Goal: Information Seeking & Learning: Learn about a topic

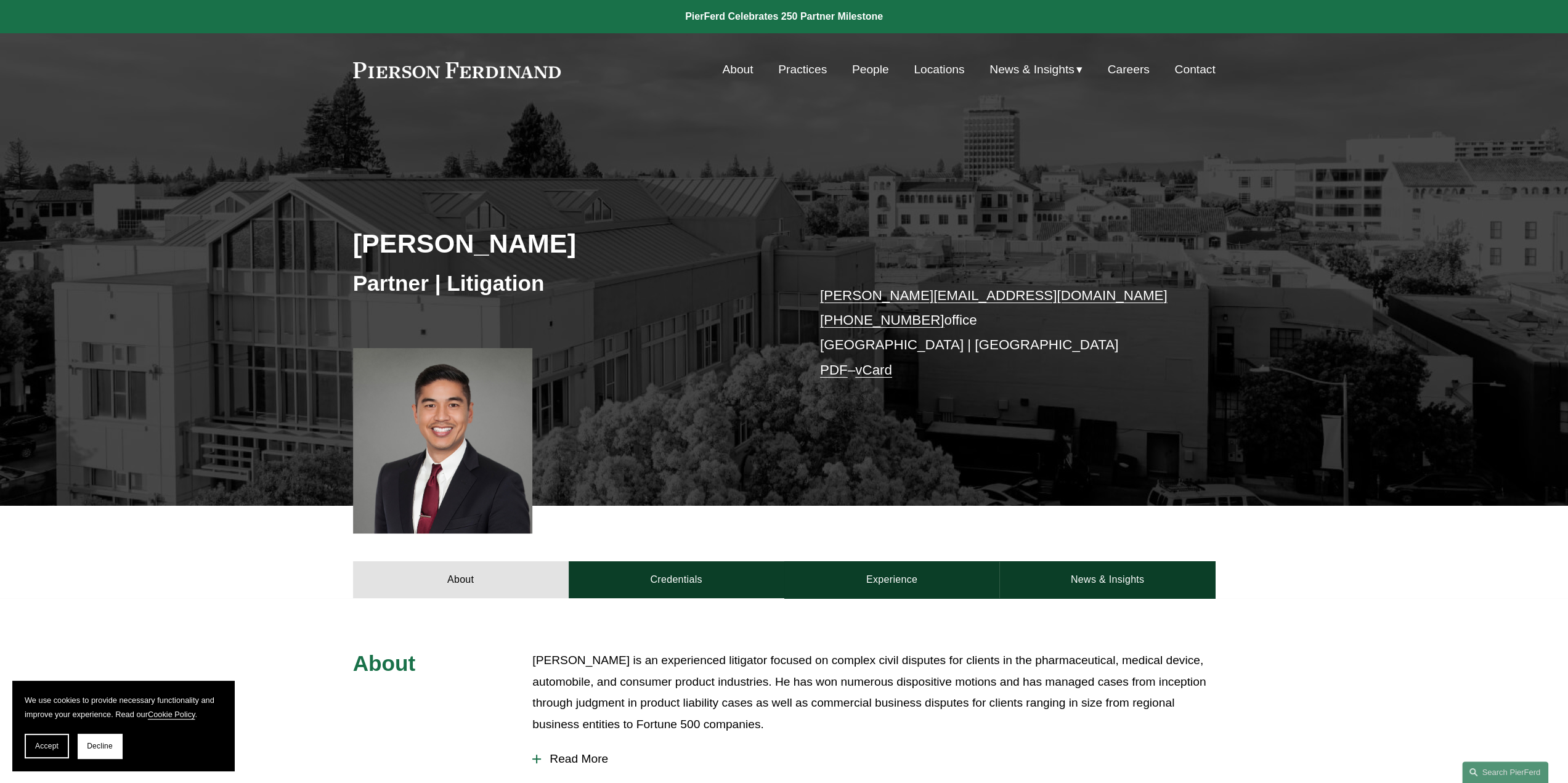
scroll to position [431, 0]
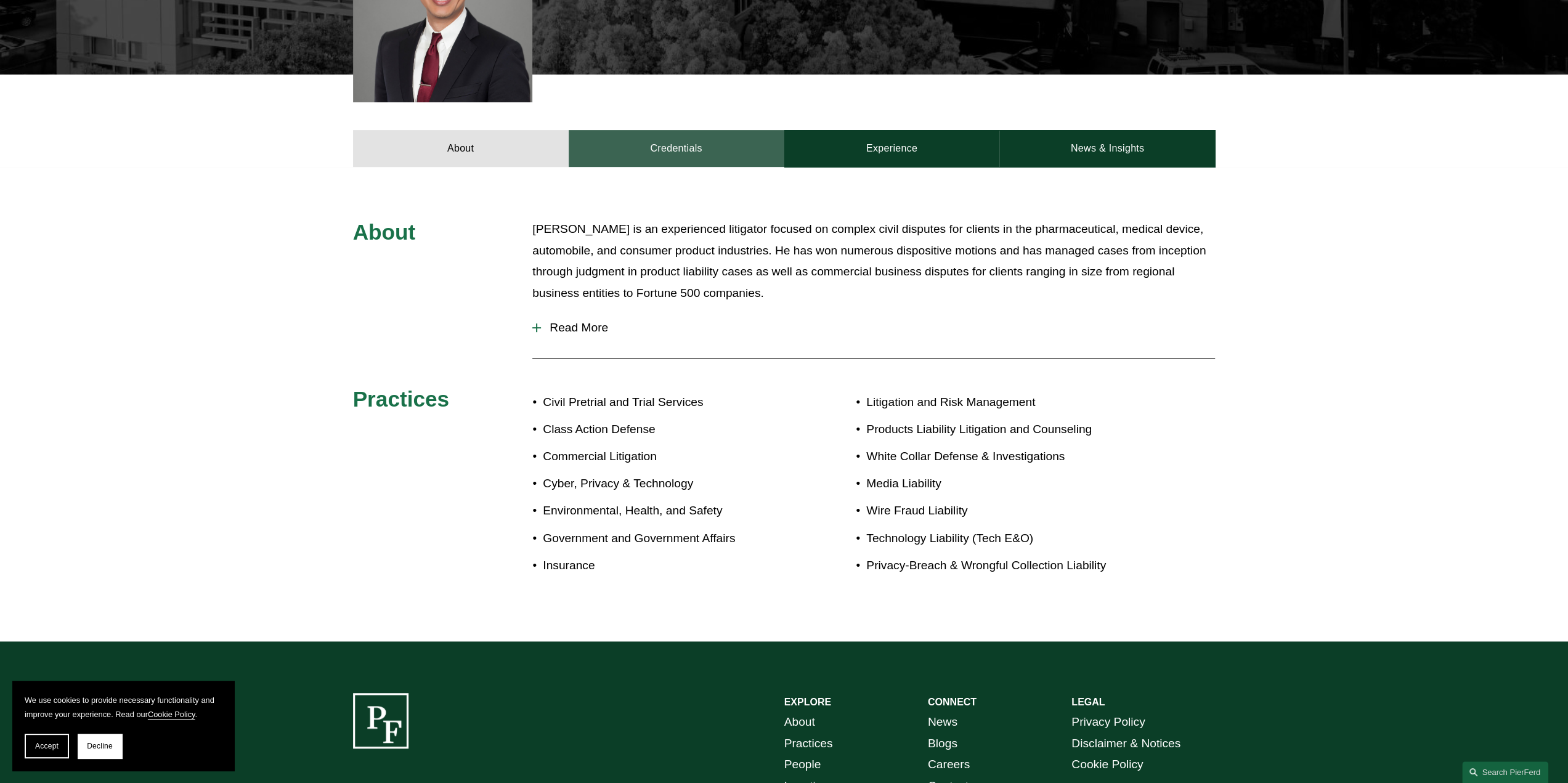
click at [667, 146] on link "Credentials" at bounding box center [676, 148] width 216 height 37
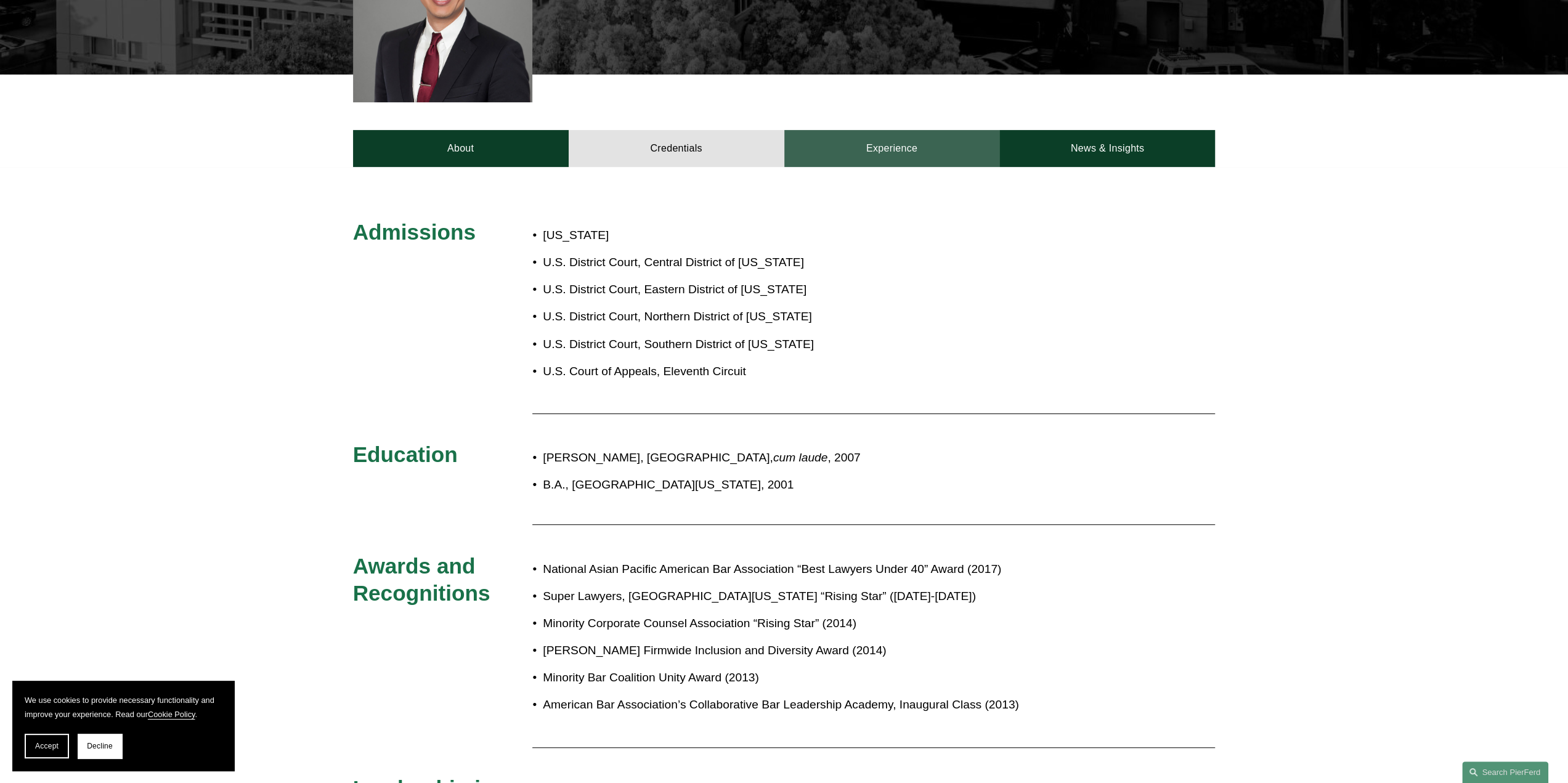
click at [855, 150] on link "Experience" at bounding box center [892, 148] width 216 height 37
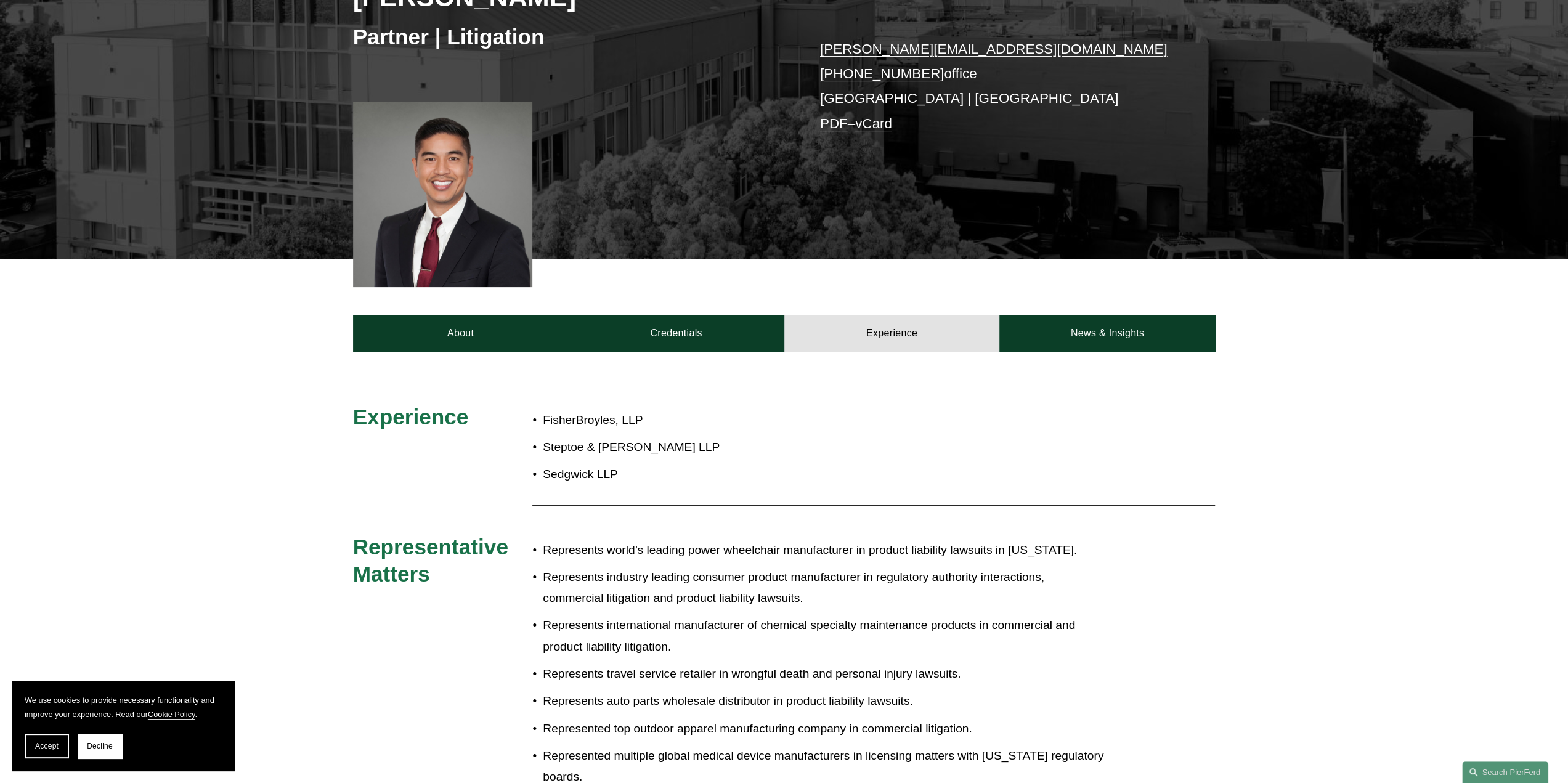
scroll to position [308, 0]
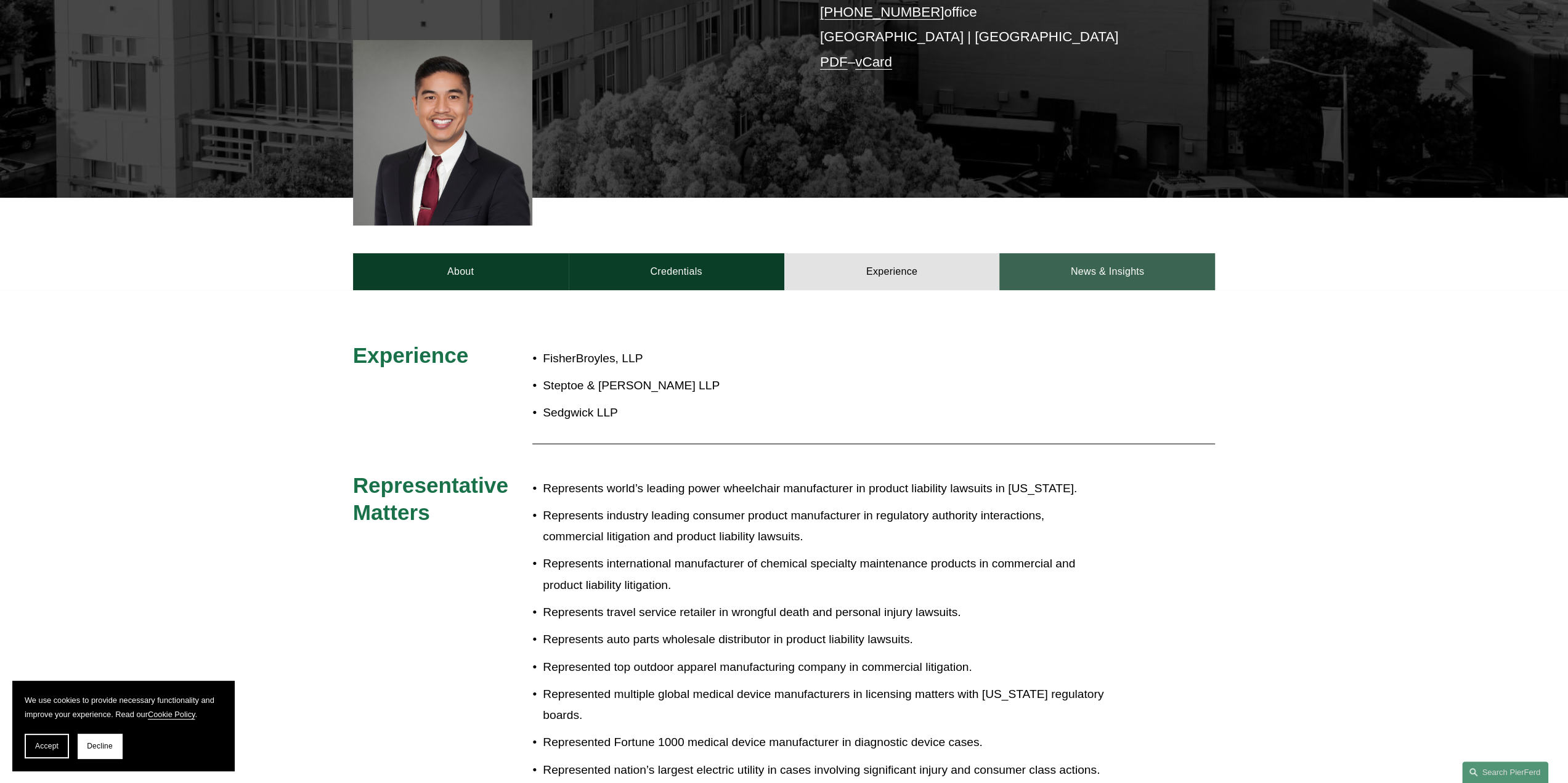
click at [1099, 267] on link "News & Insights" at bounding box center [1107, 272] width 216 height 37
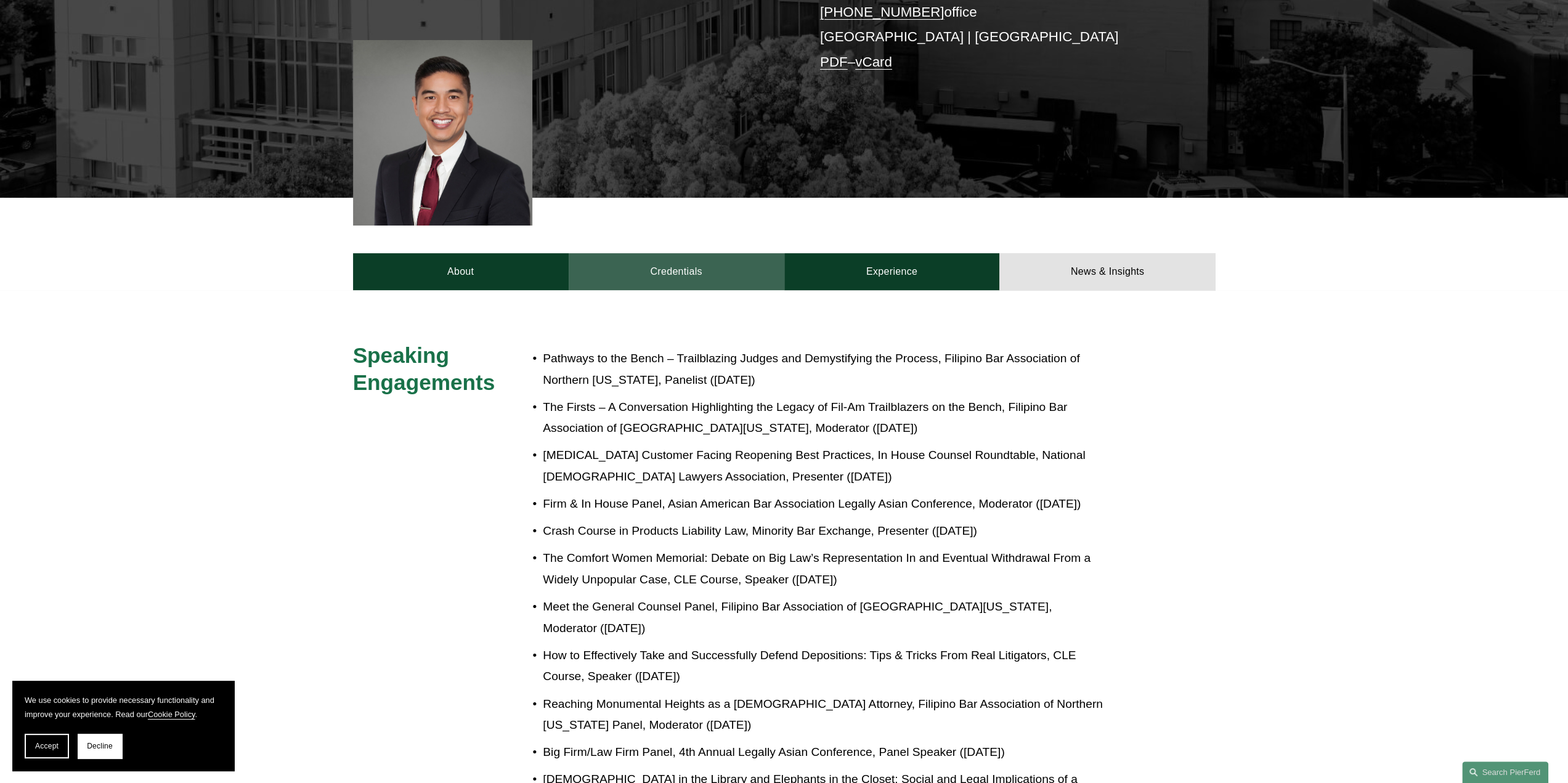
click at [660, 268] on link "Credentials" at bounding box center [676, 272] width 216 height 37
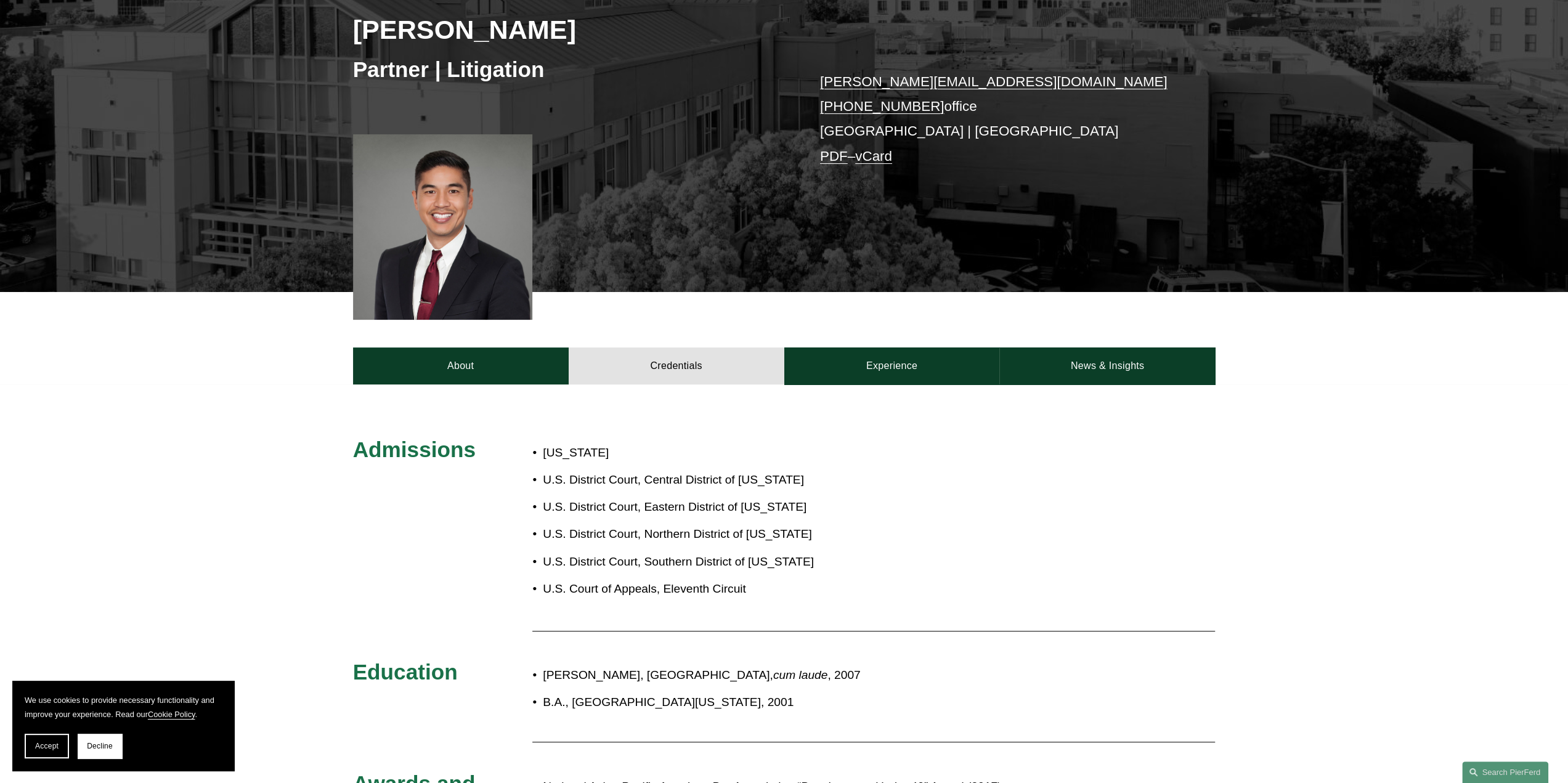
scroll to position [123, 0]
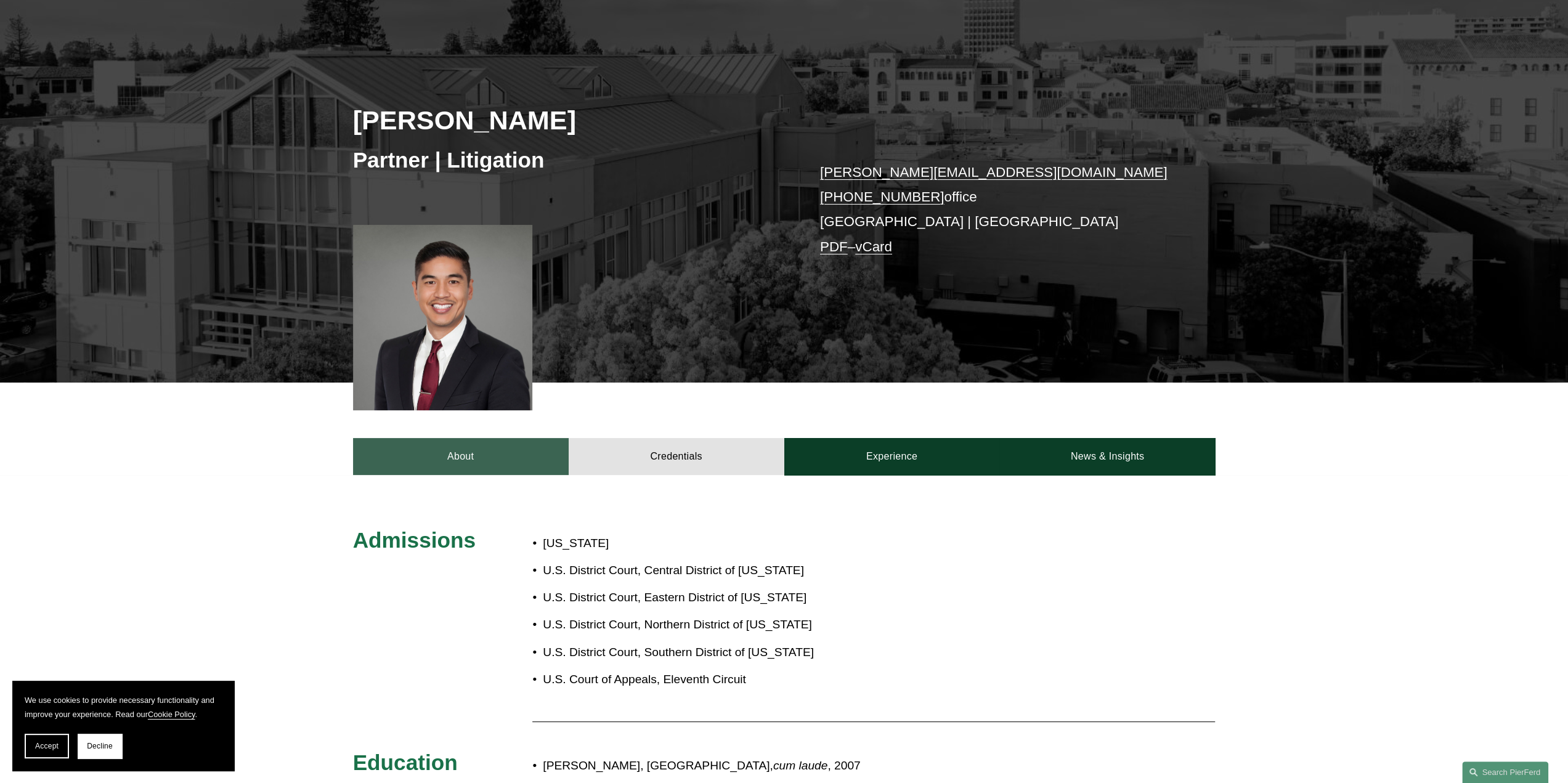
click at [452, 458] on link "About" at bounding box center [461, 457] width 216 height 37
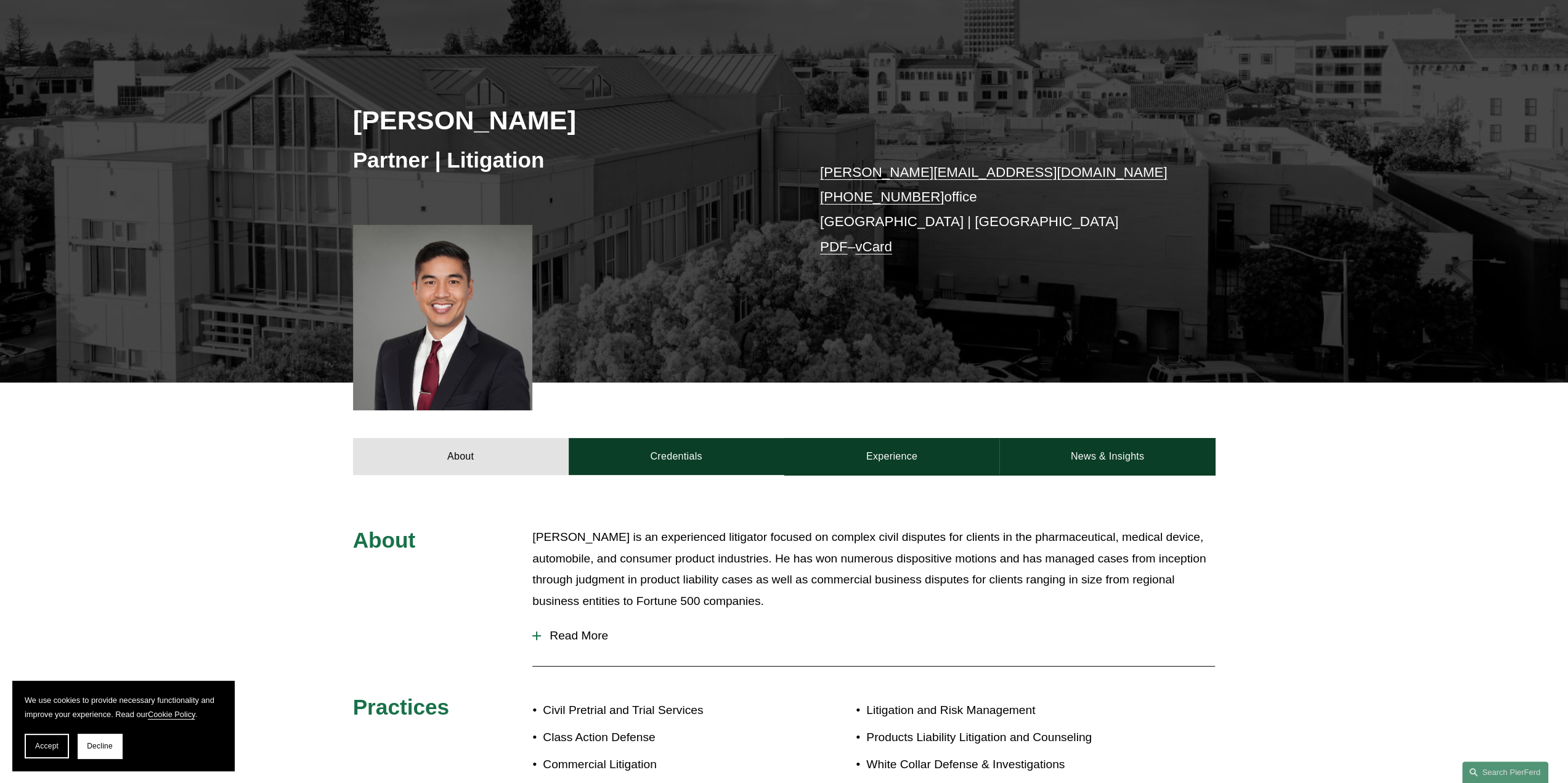
click at [546, 635] on span "Read More" at bounding box center [878, 636] width 674 height 14
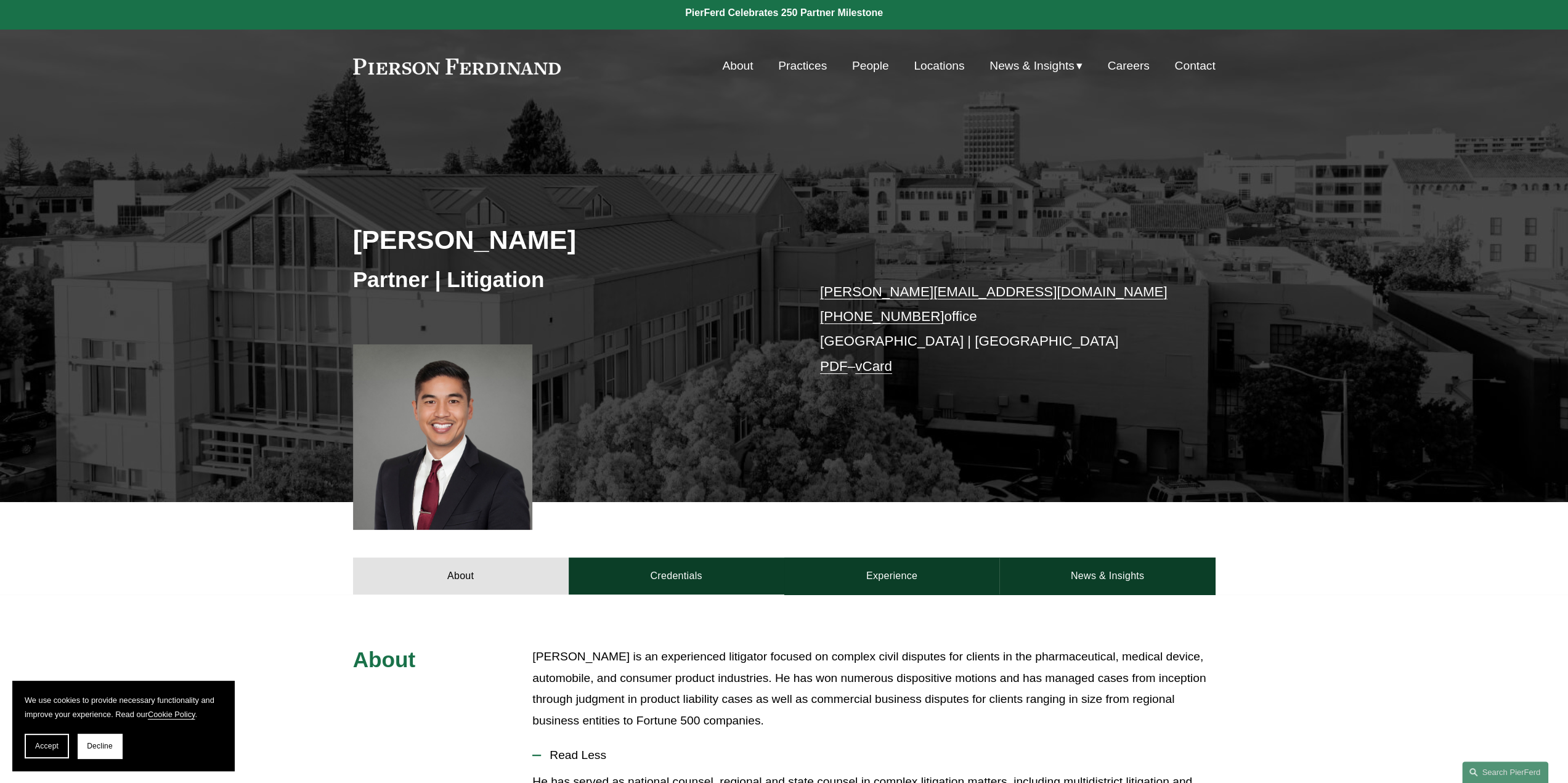
scroll to position [0, 0]
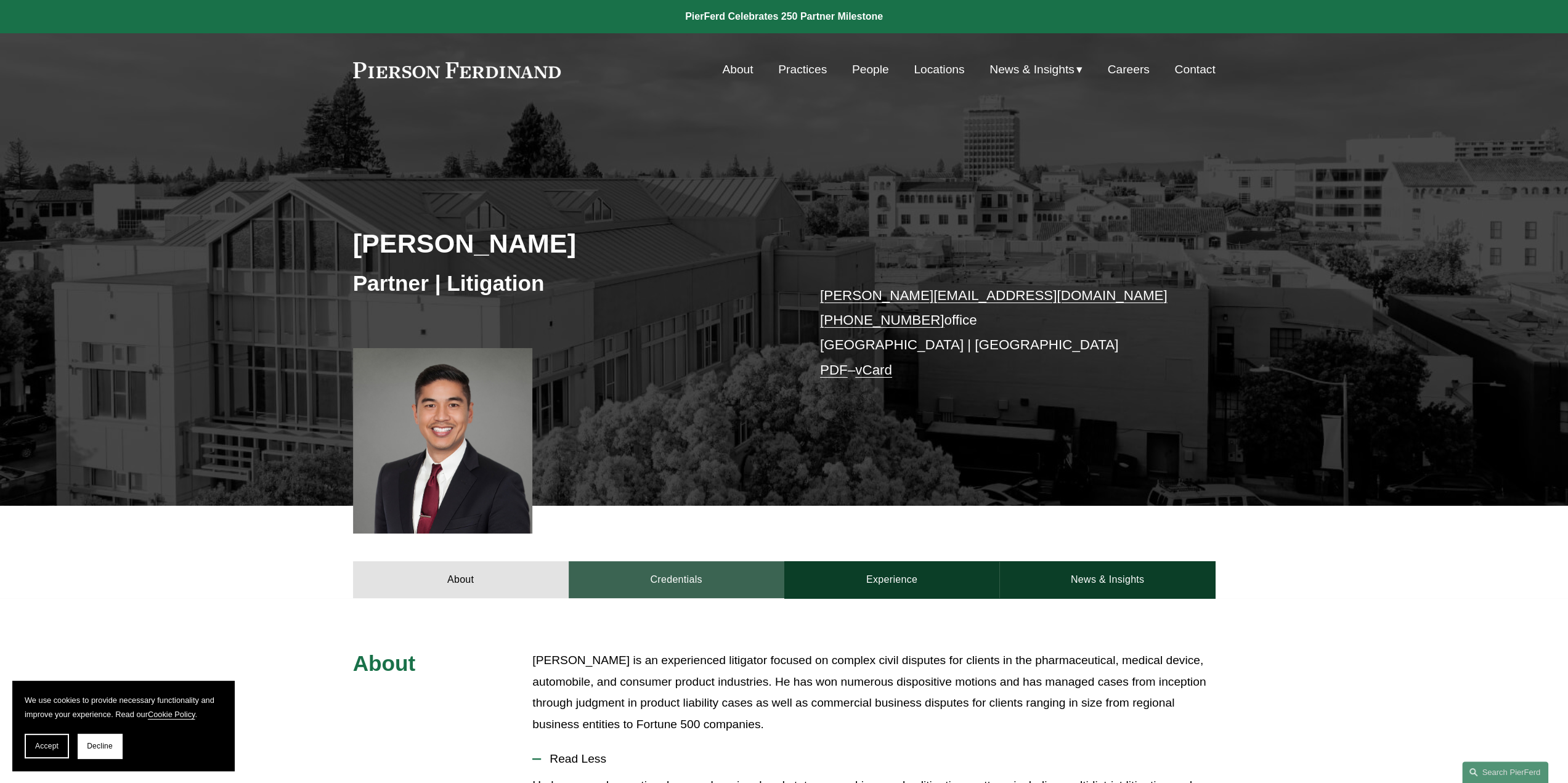
click at [621, 576] on link "Credentials" at bounding box center [676, 580] width 216 height 37
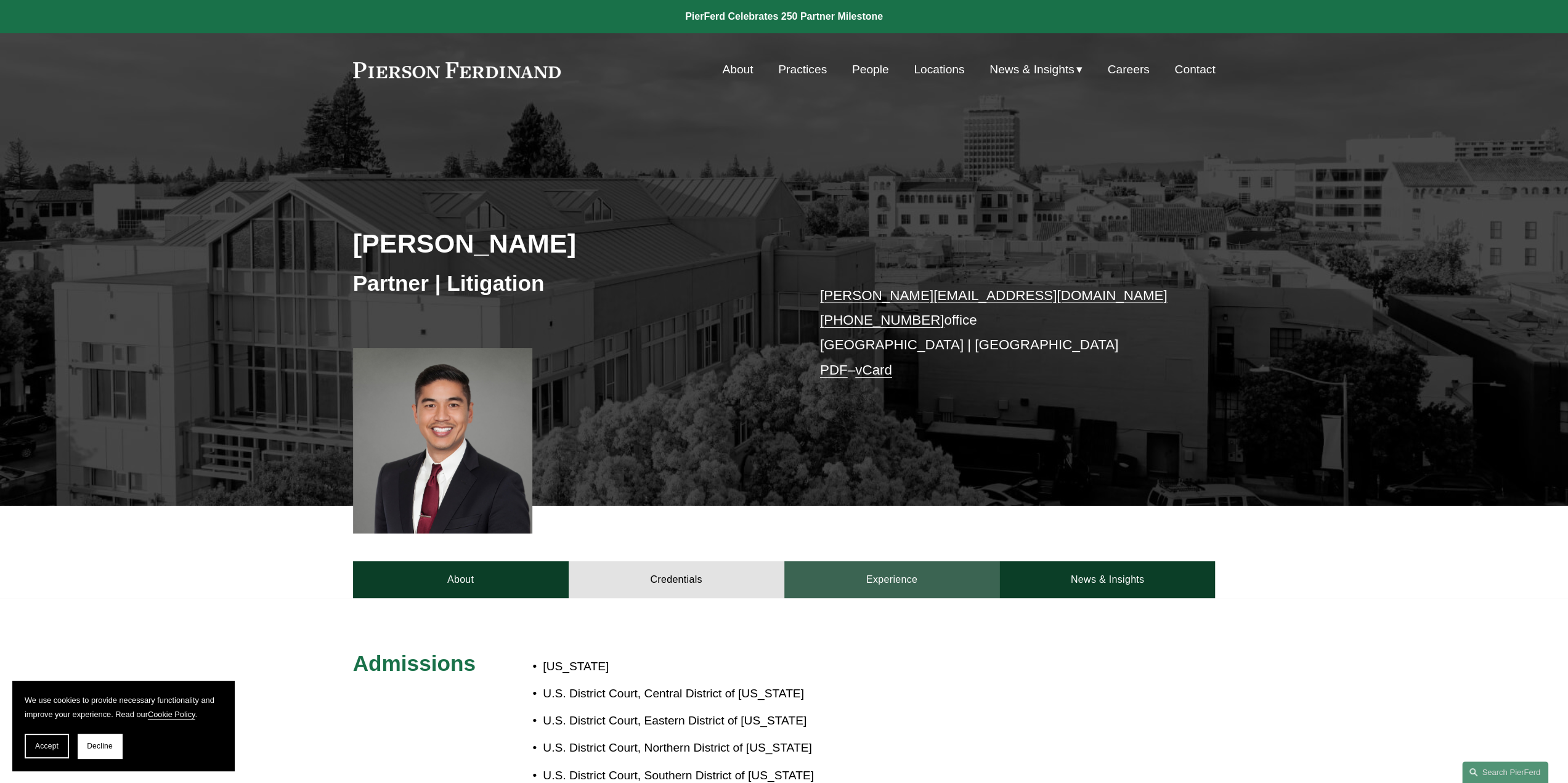
click at [881, 577] on link "Experience" at bounding box center [892, 580] width 216 height 37
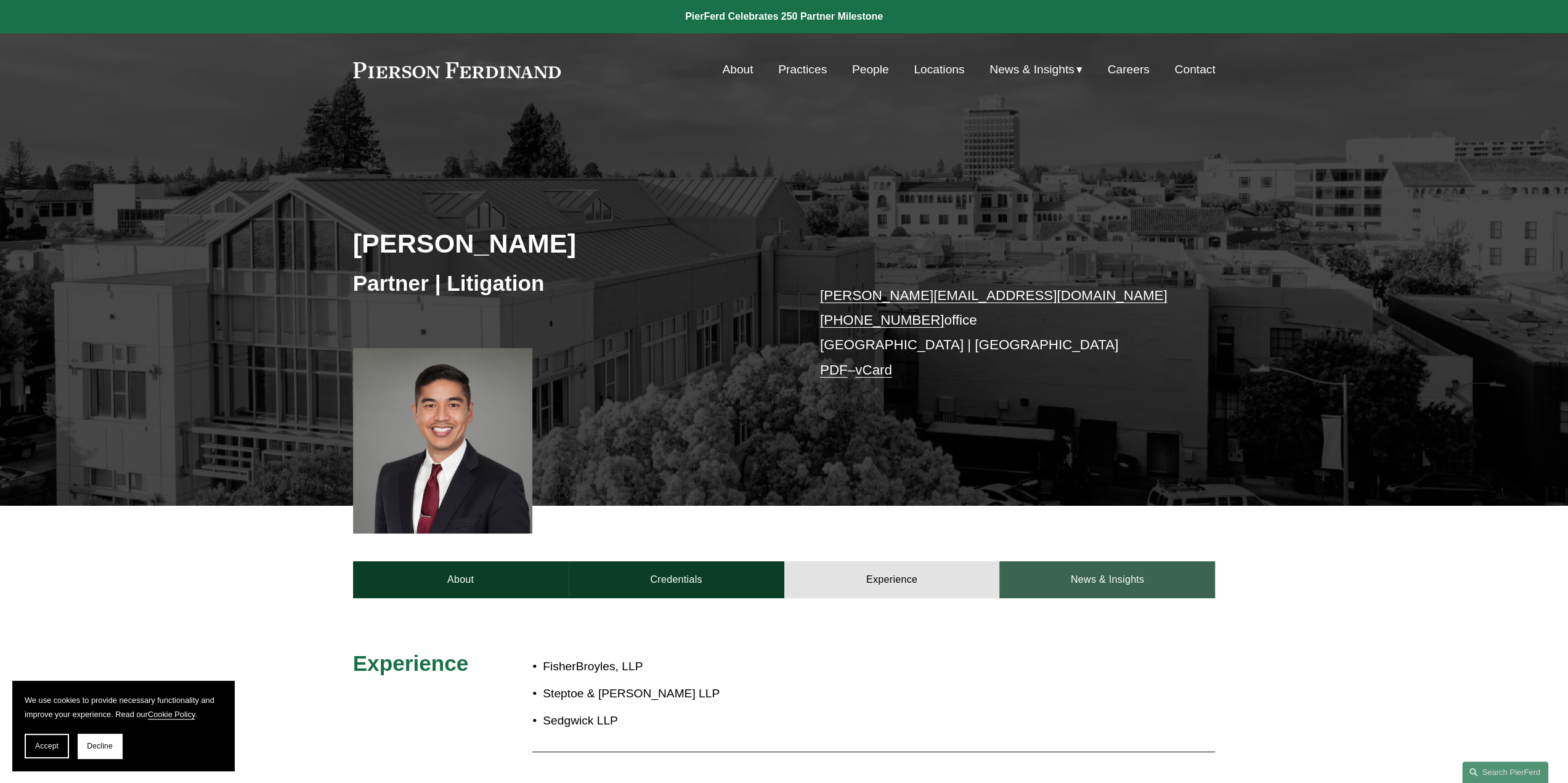
click at [1057, 571] on link "News & Insights" at bounding box center [1107, 580] width 216 height 37
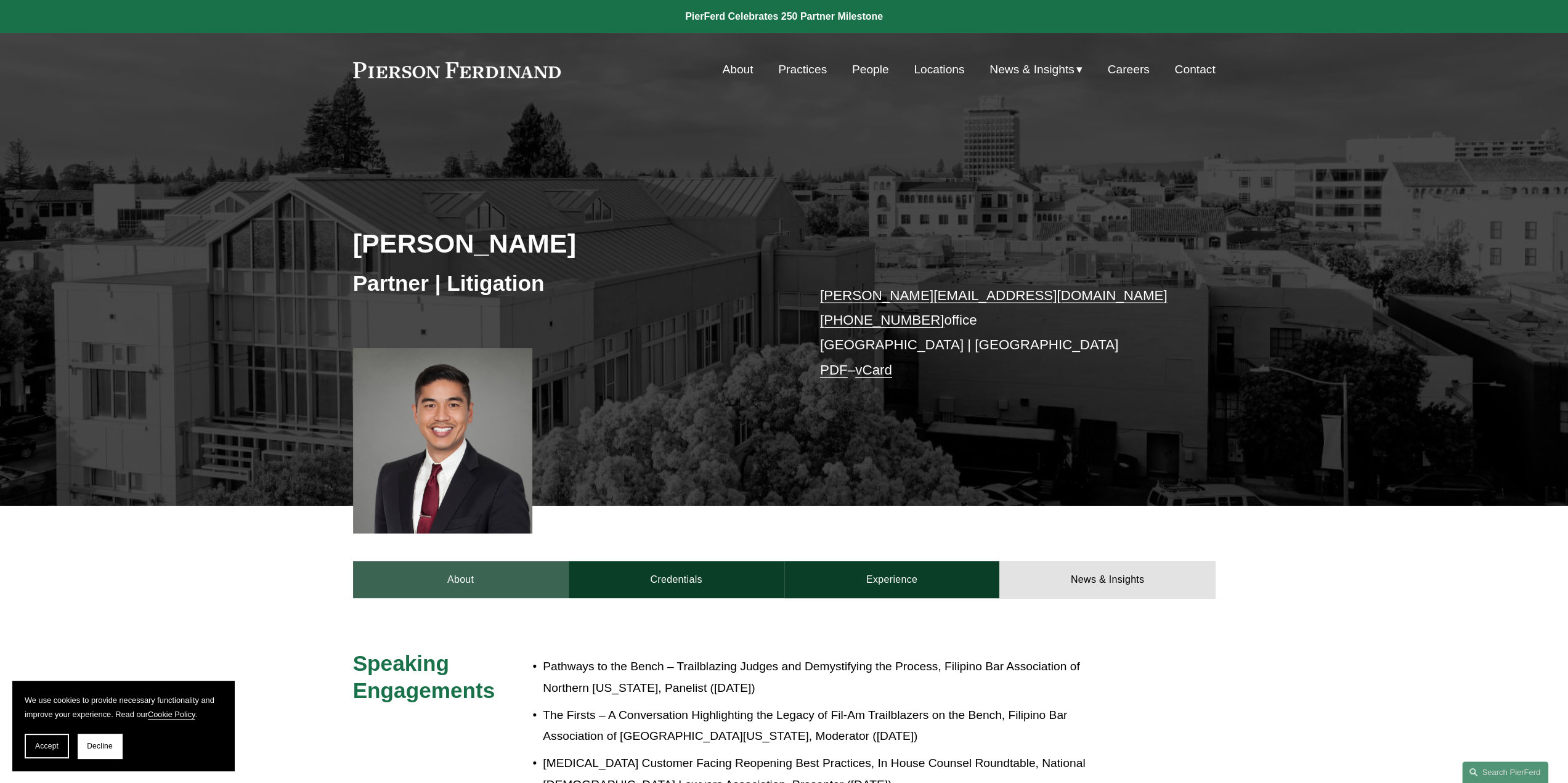
click at [453, 570] on link "About" at bounding box center [461, 580] width 216 height 37
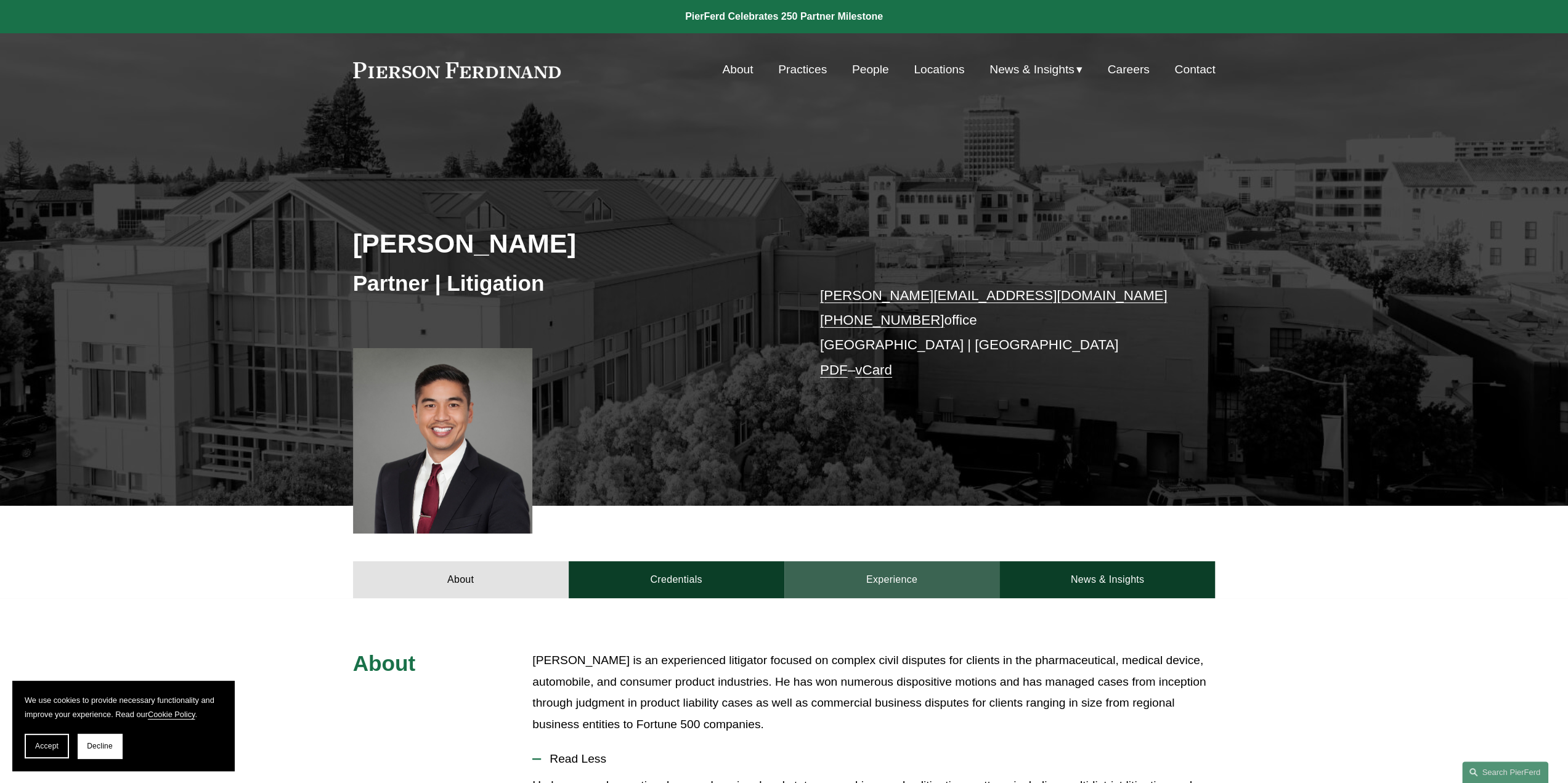
click at [925, 583] on link "Experience" at bounding box center [892, 580] width 216 height 37
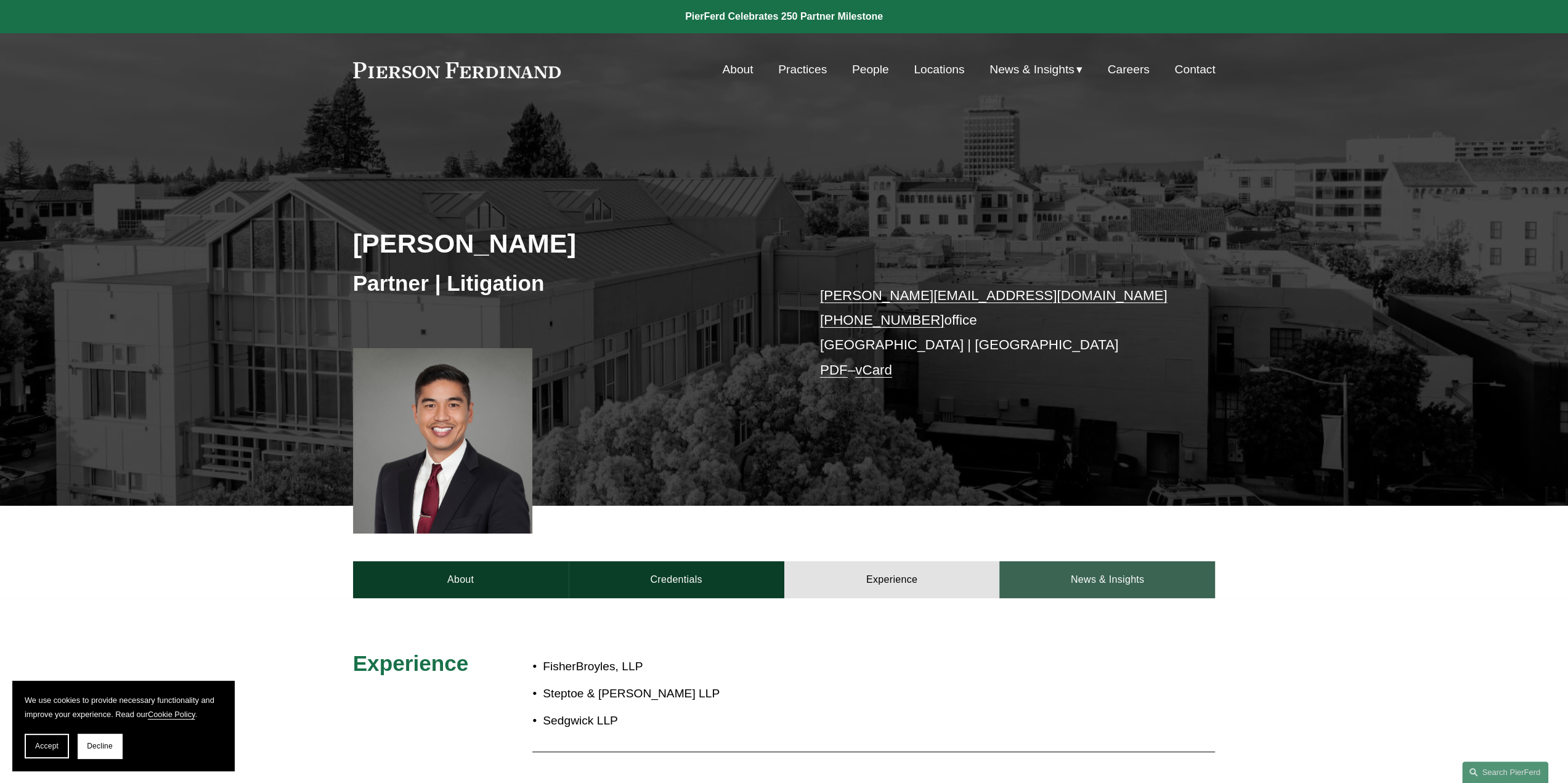
click at [1119, 583] on link "News & Insights" at bounding box center [1107, 580] width 216 height 37
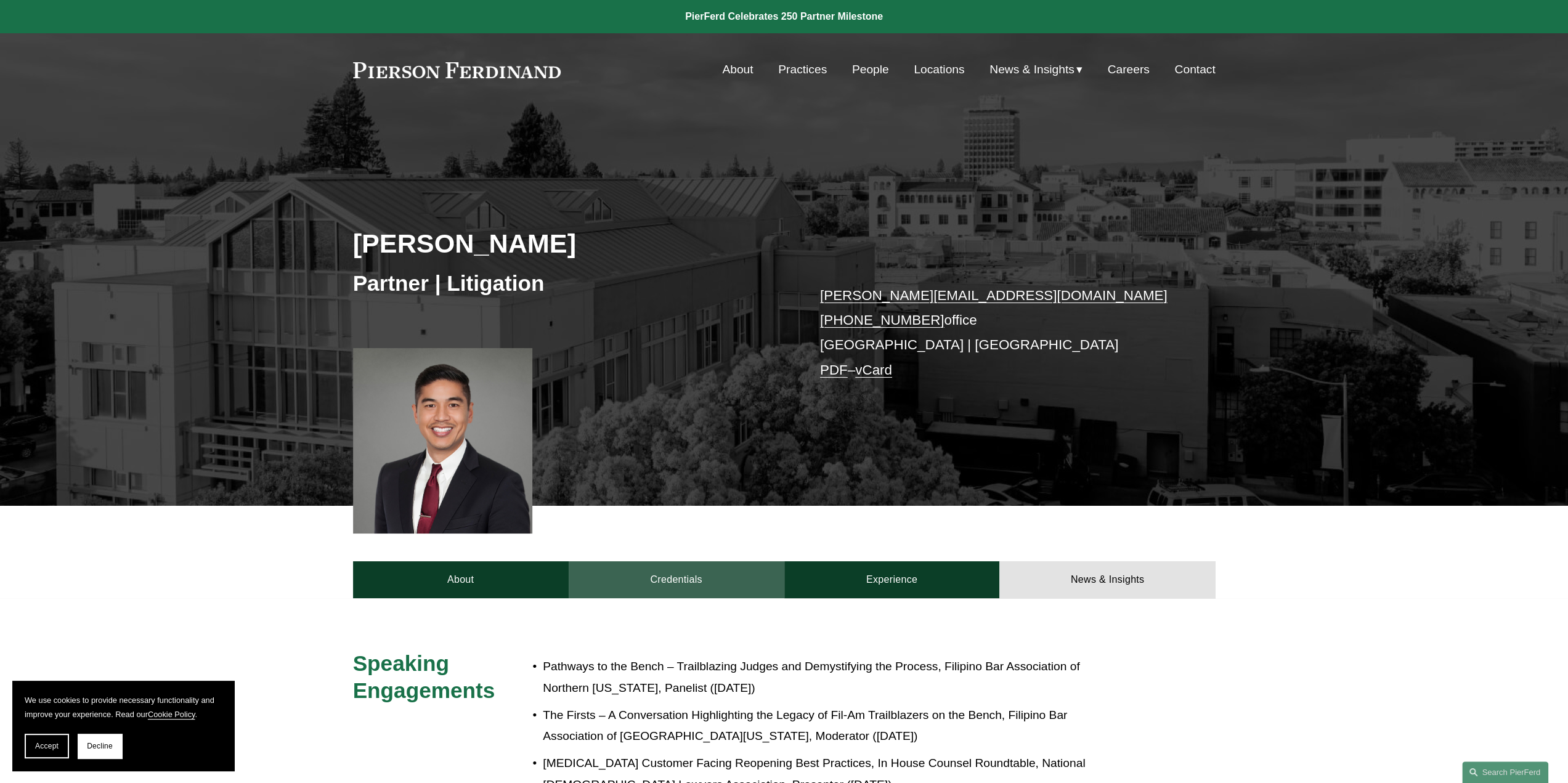
click at [697, 581] on link "Credentials" at bounding box center [676, 580] width 216 height 37
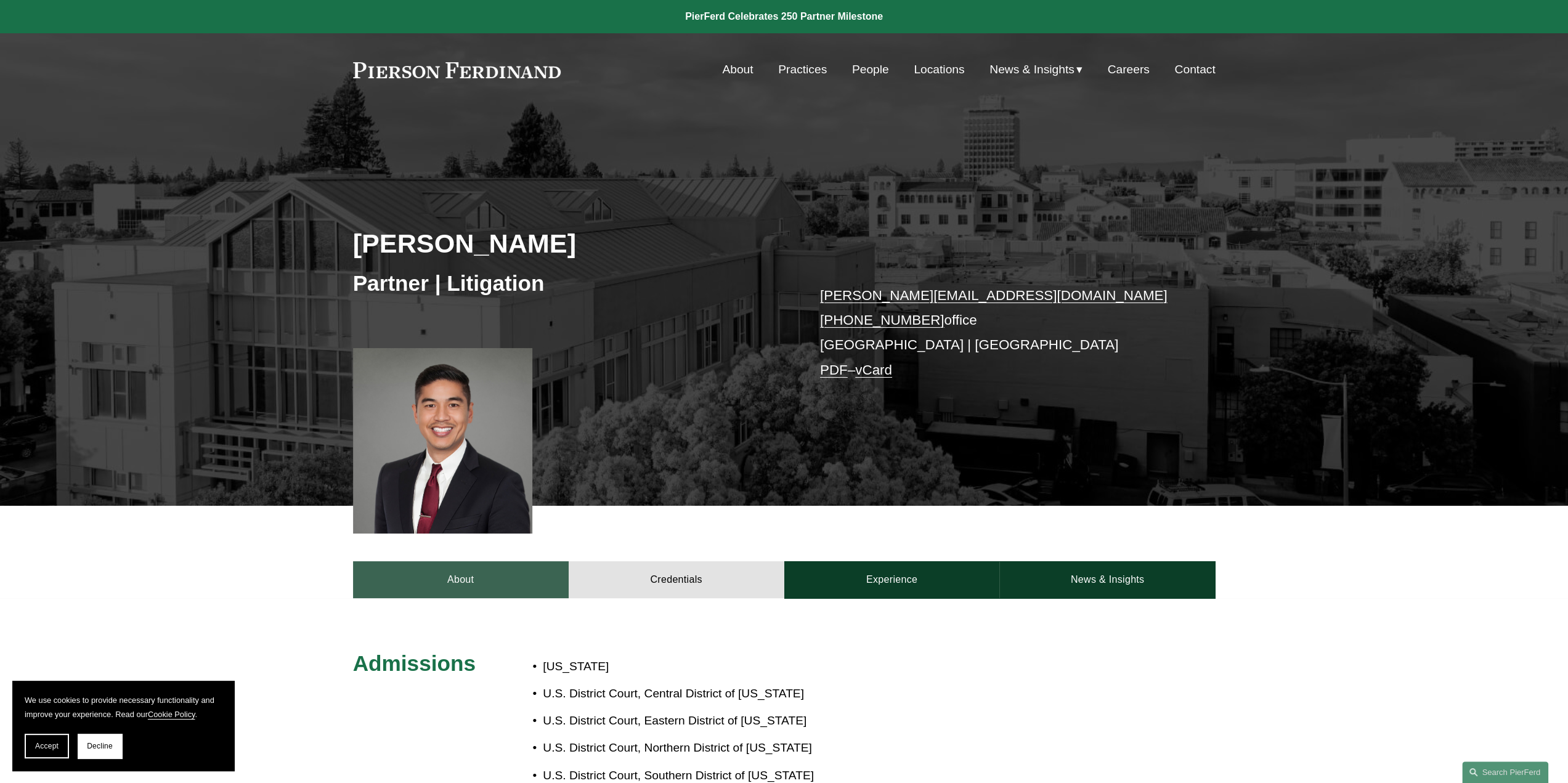
click at [496, 571] on link "About" at bounding box center [461, 580] width 216 height 37
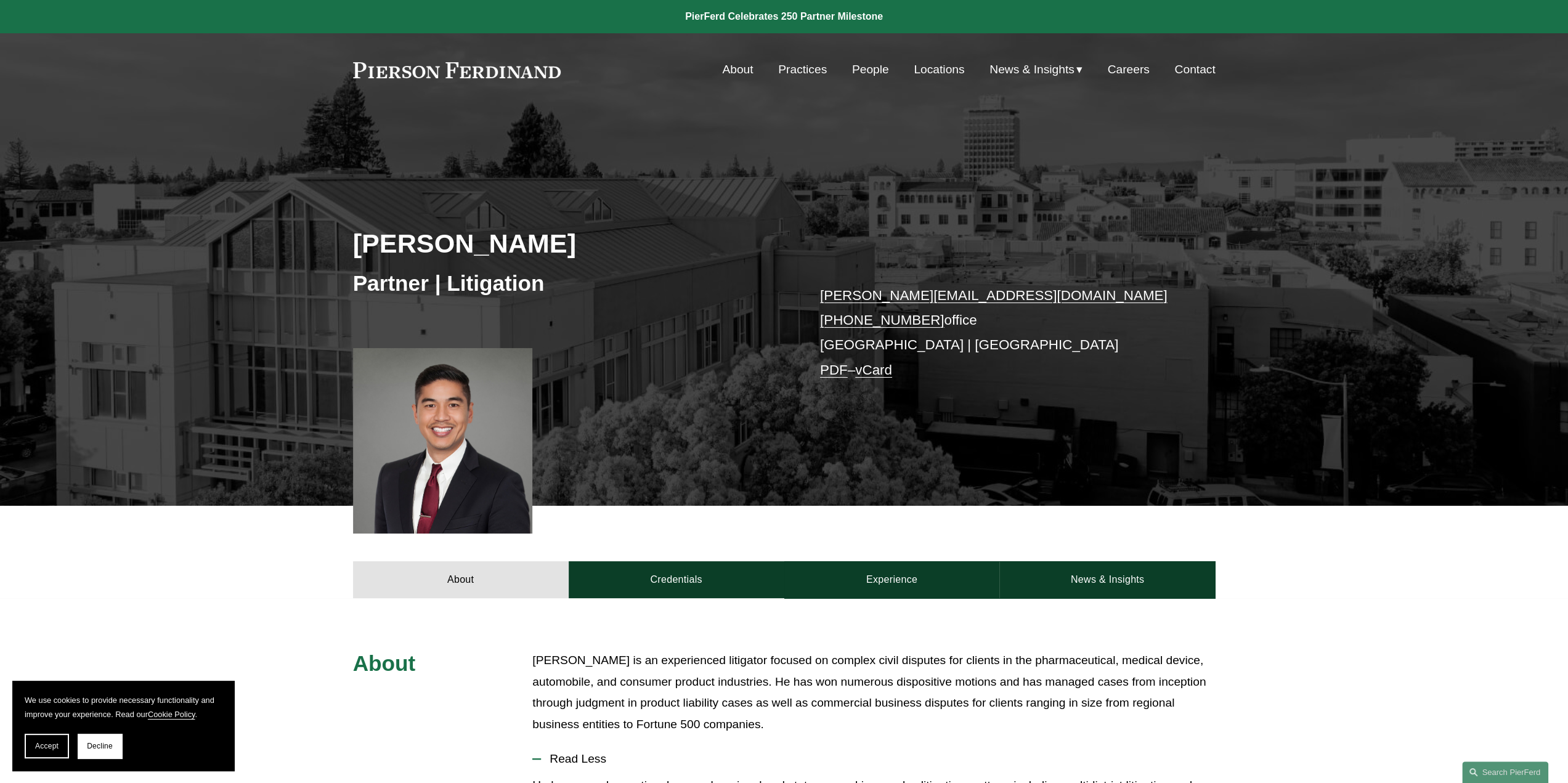
scroll to position [308, 0]
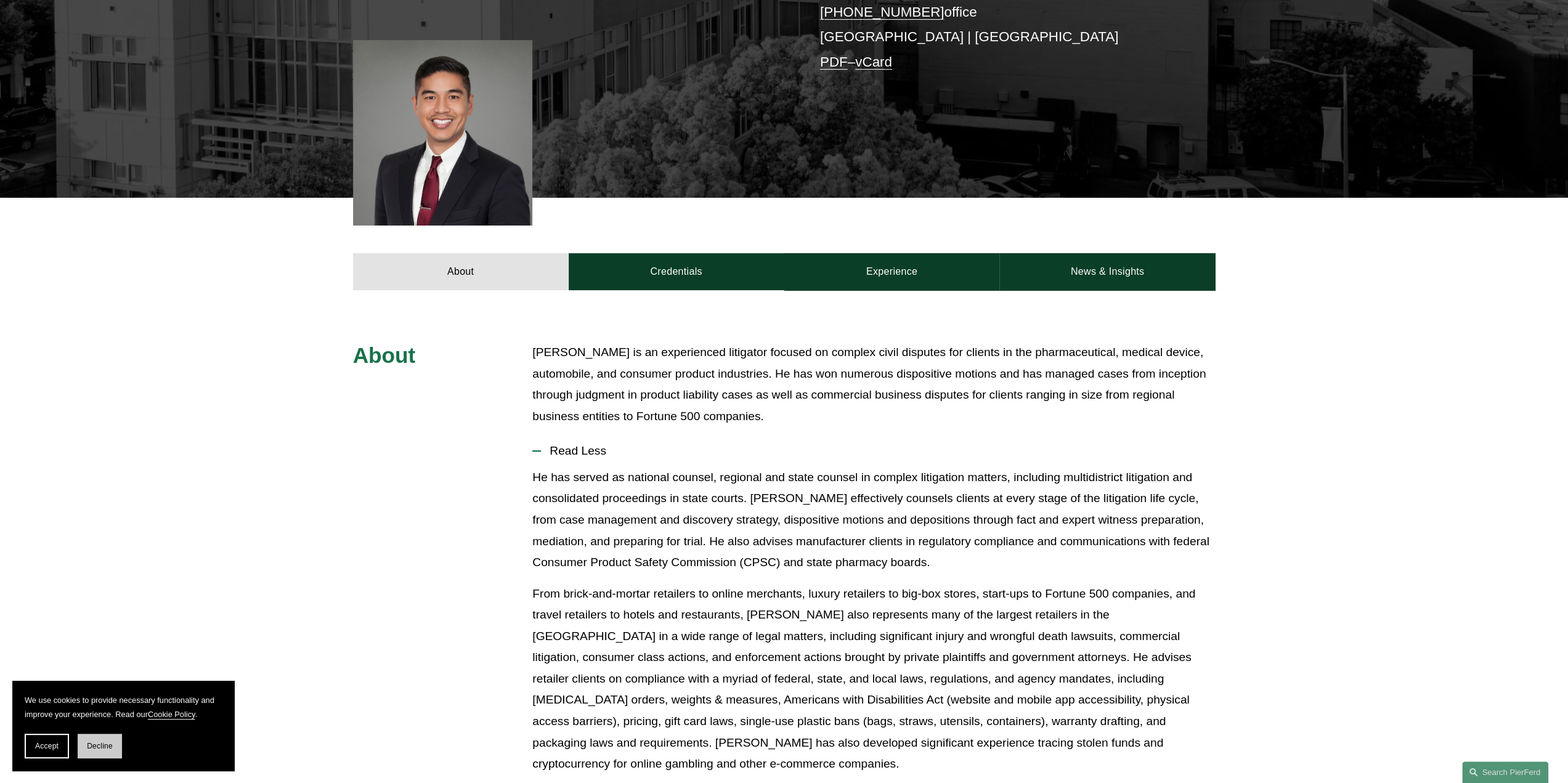
click at [105, 748] on span "Decline" at bounding box center [100, 746] width 26 height 9
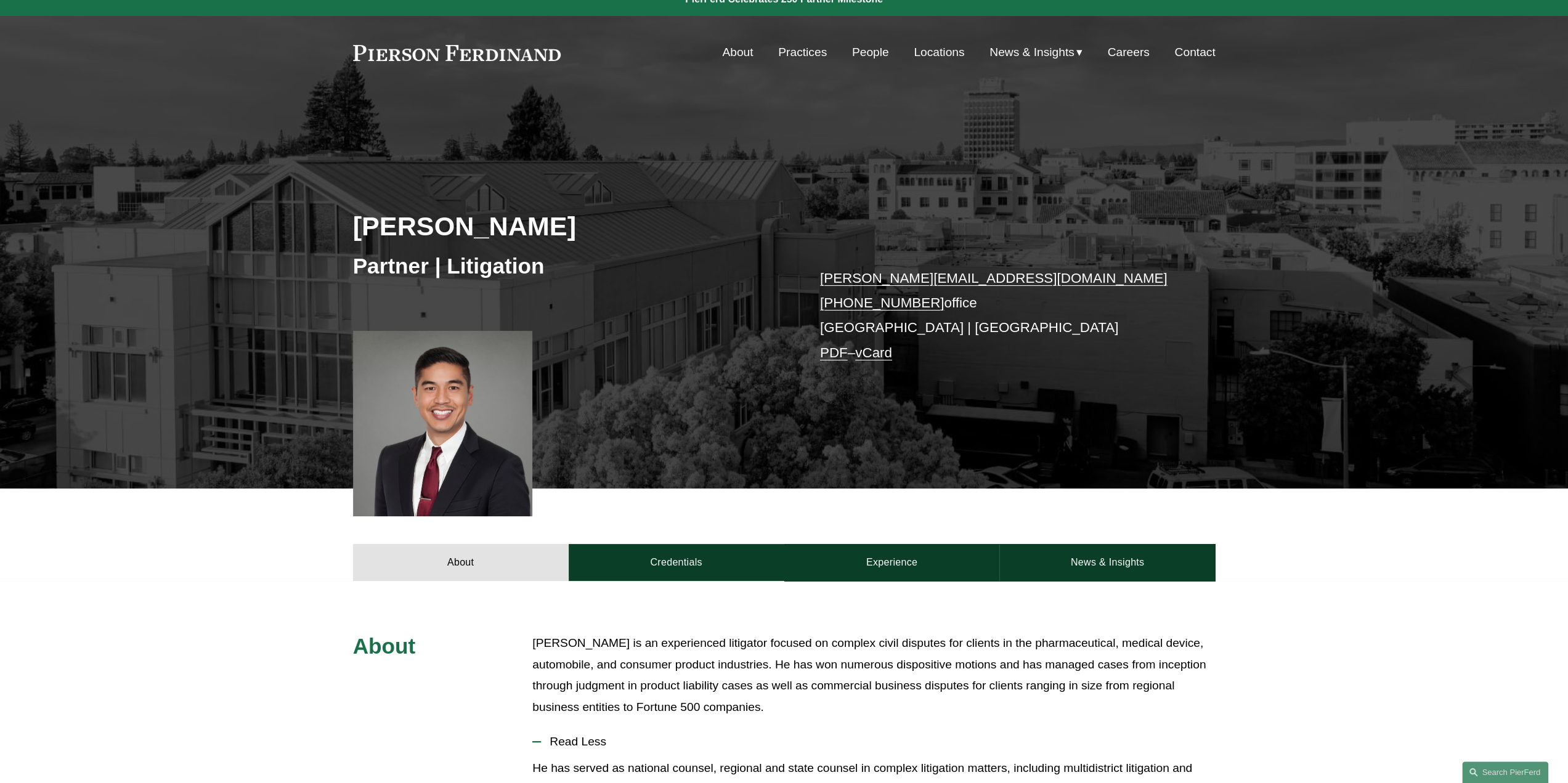
scroll to position [0, 0]
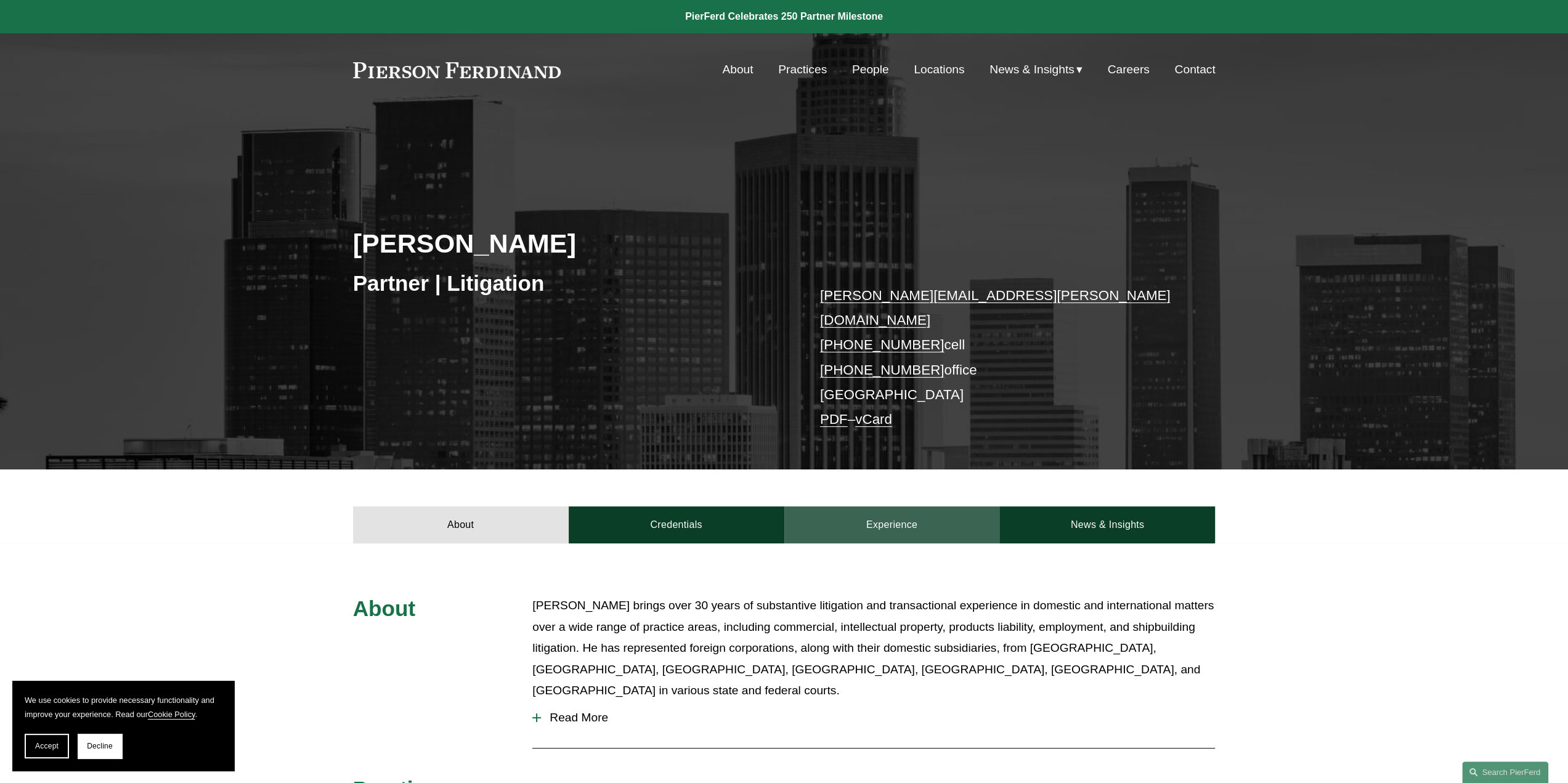
click at [870, 507] on link "Experience" at bounding box center [892, 525] width 216 height 37
